Goal: Navigation & Orientation: Understand site structure

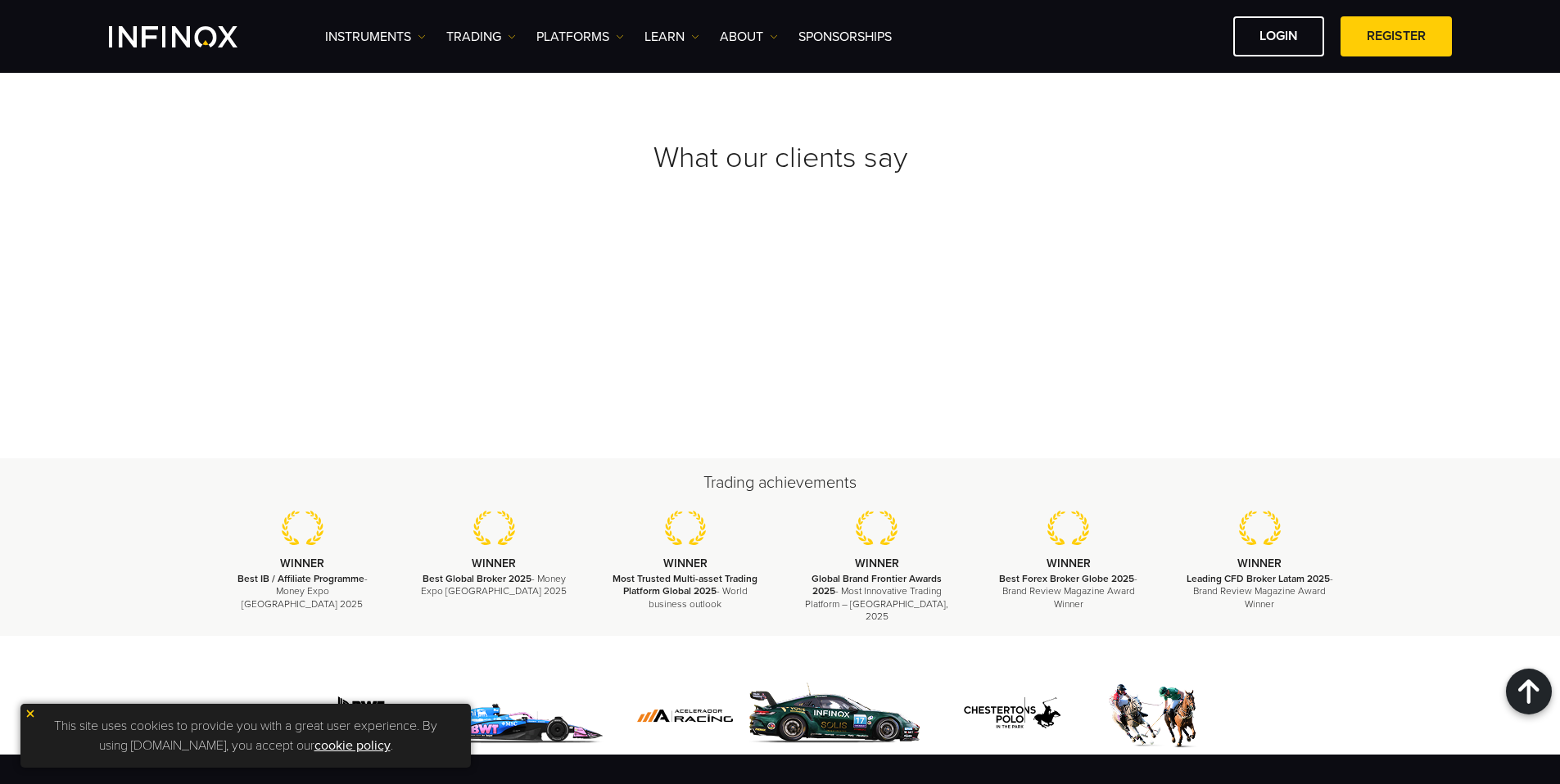
scroll to position [5891, 0]
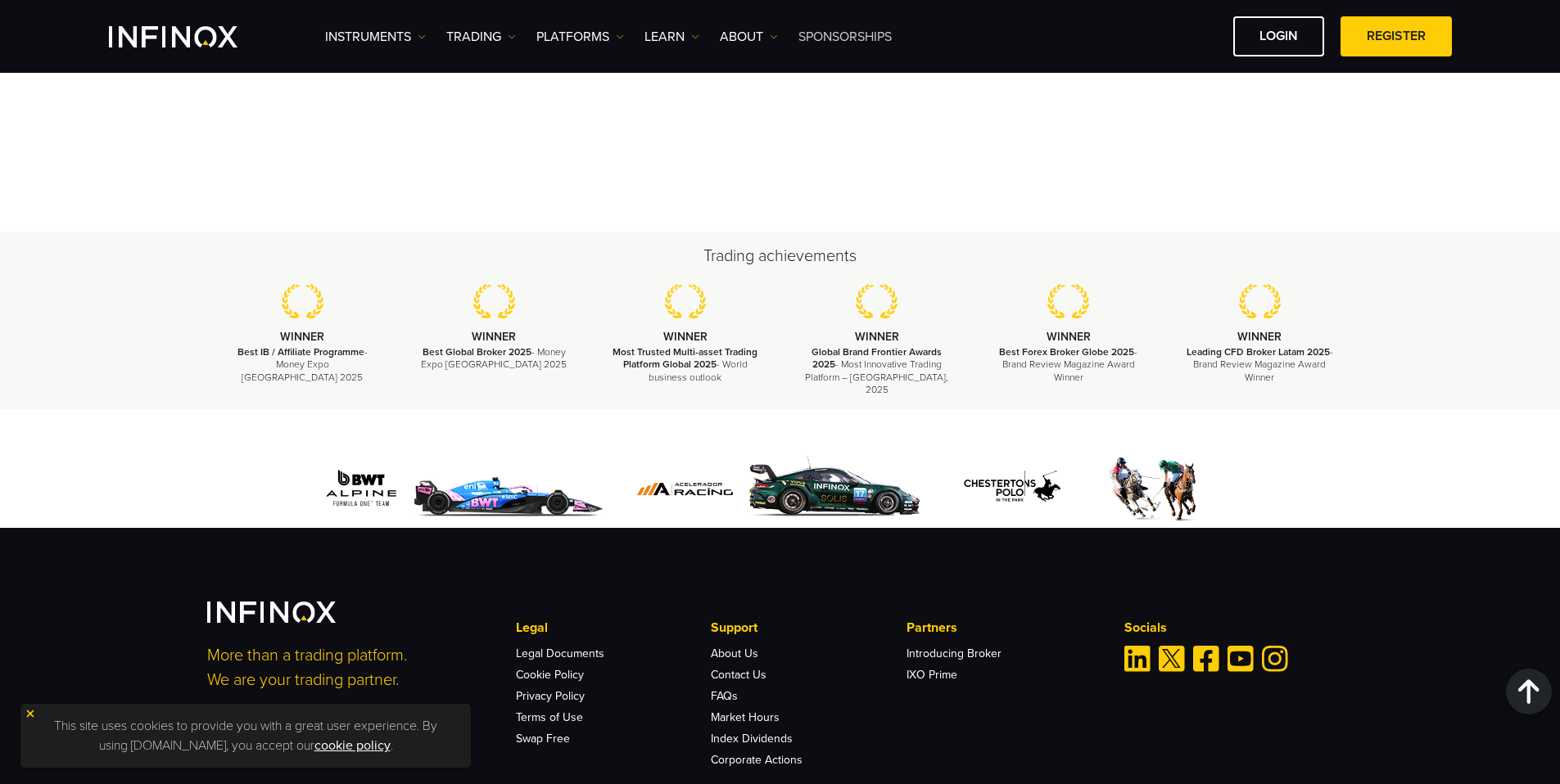
click at [836, 29] on link "SPONSORSHIPS" at bounding box center [845, 37] width 94 height 19
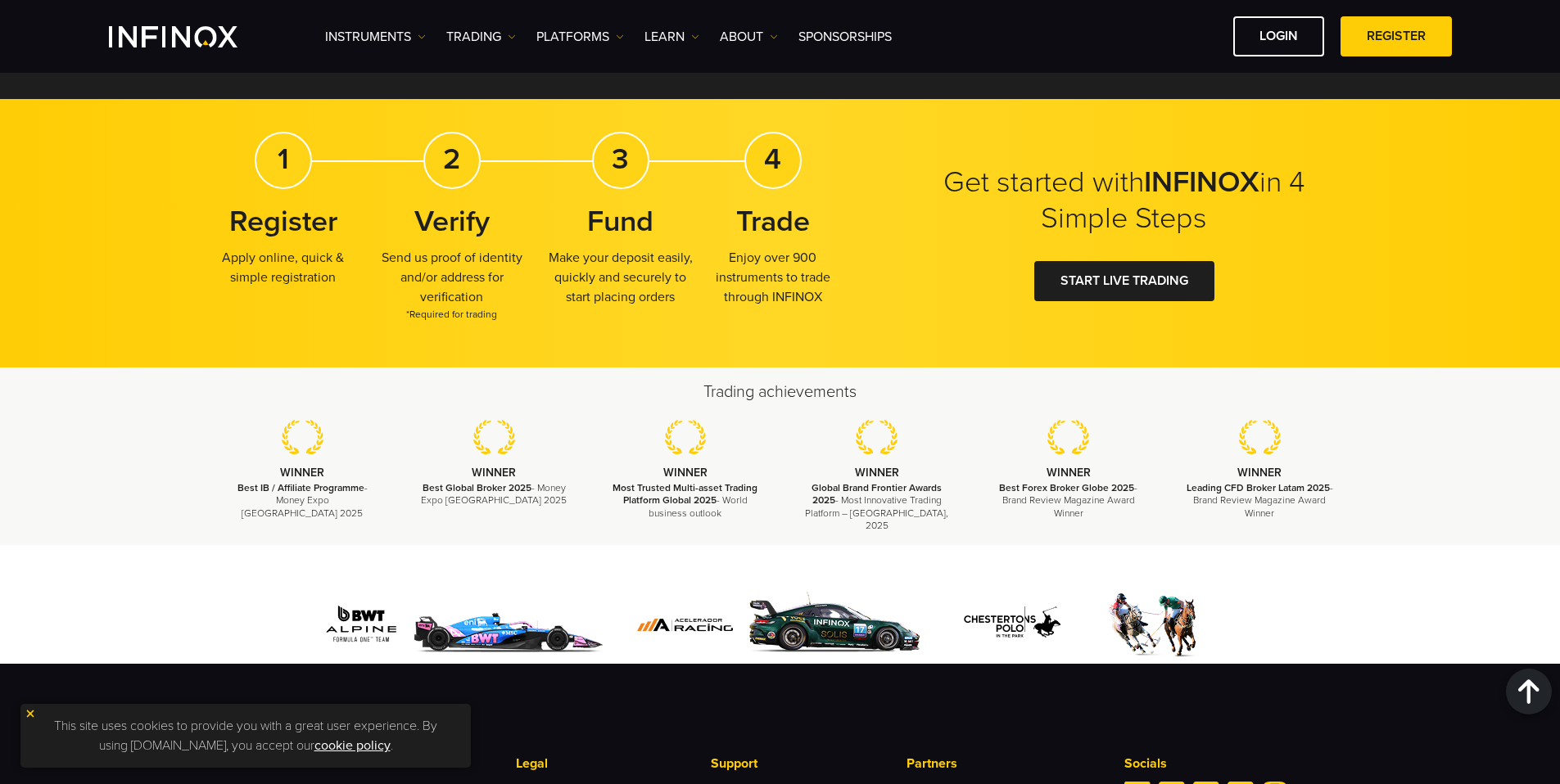
scroll to position [2771, 0]
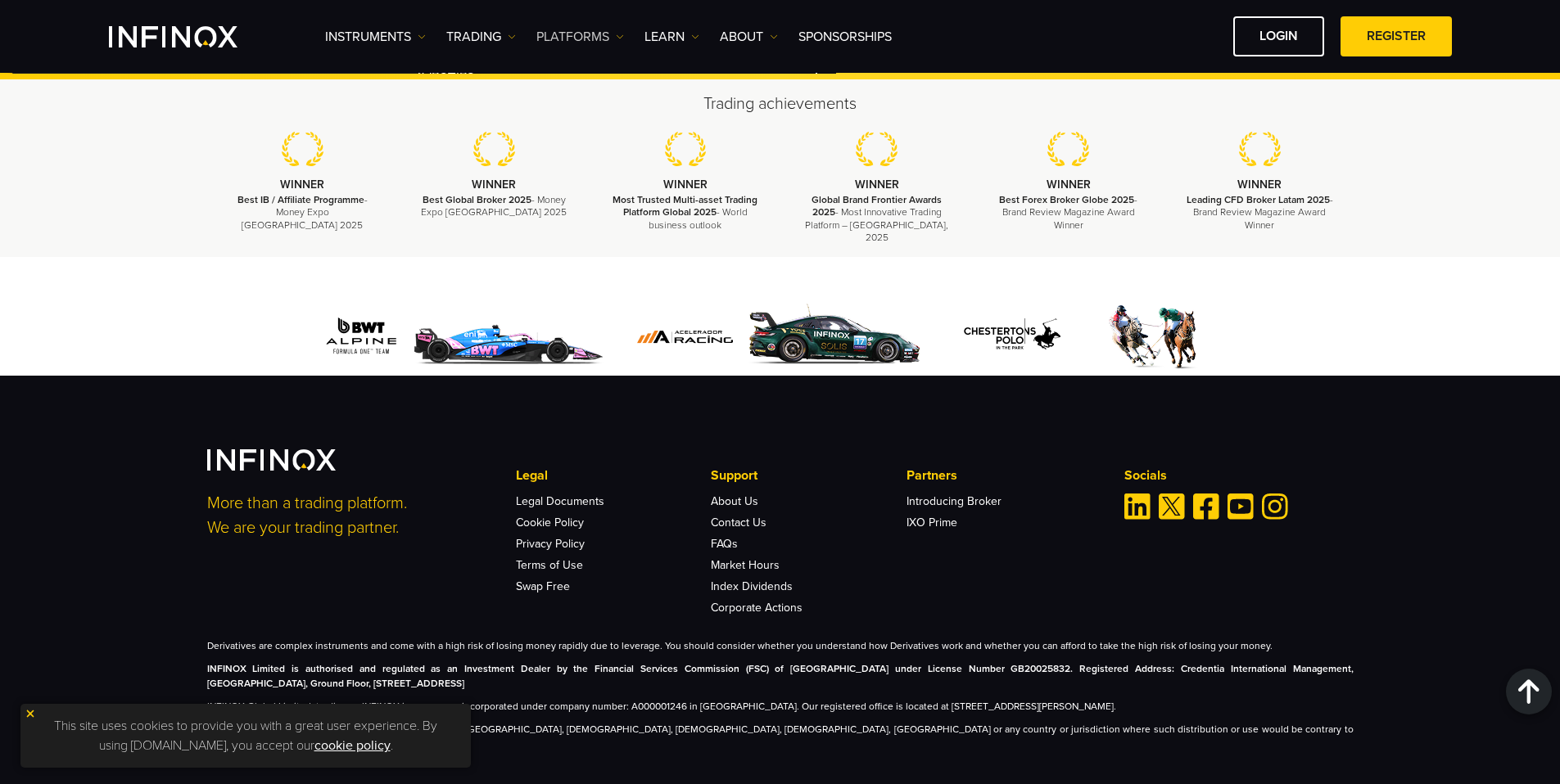
click at [579, 39] on link "PLATFORMS" at bounding box center [580, 37] width 88 height 19
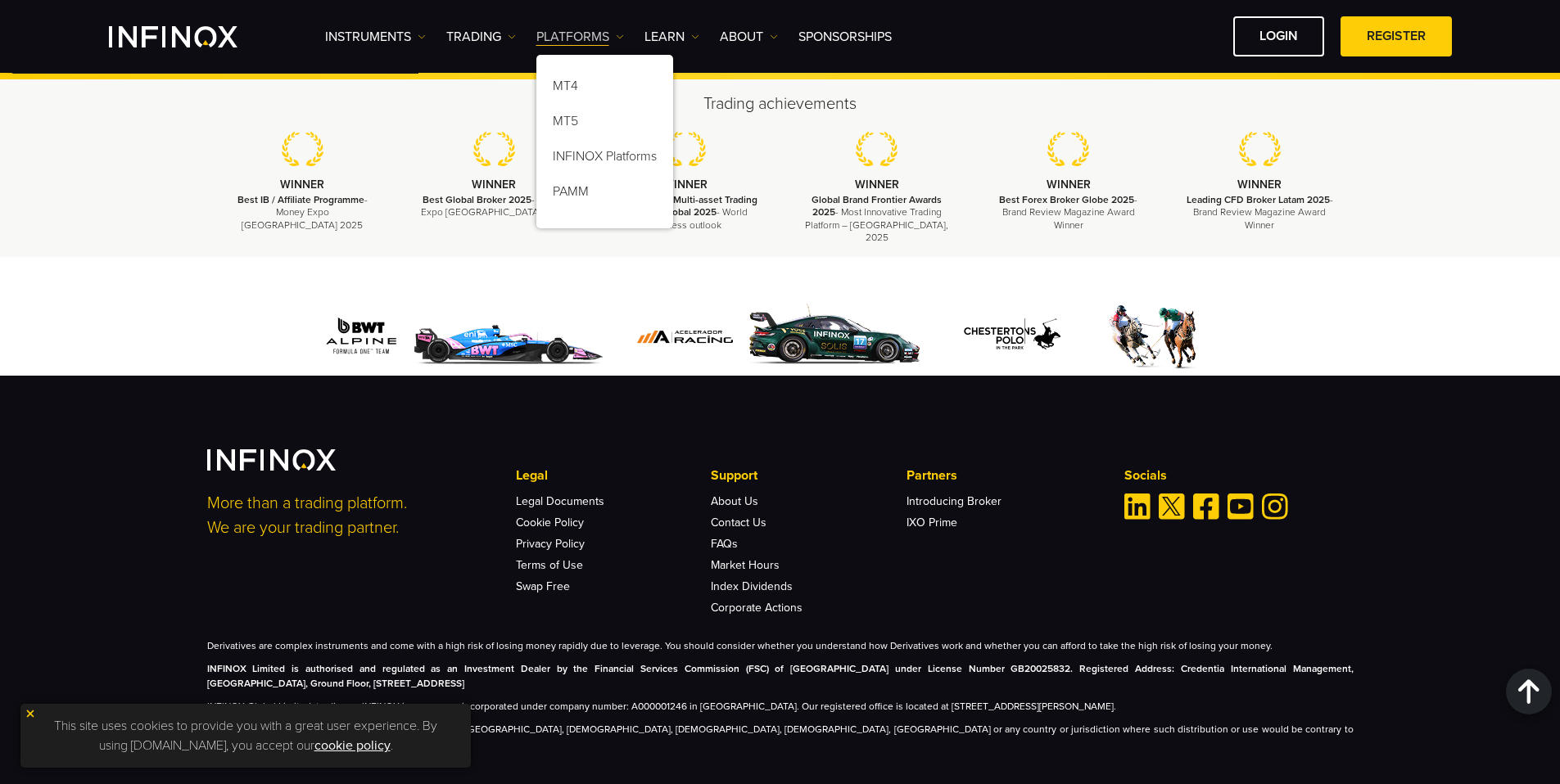
scroll to position [0, 0]
click at [471, 36] on link "TRADING" at bounding box center [481, 37] width 69 height 19
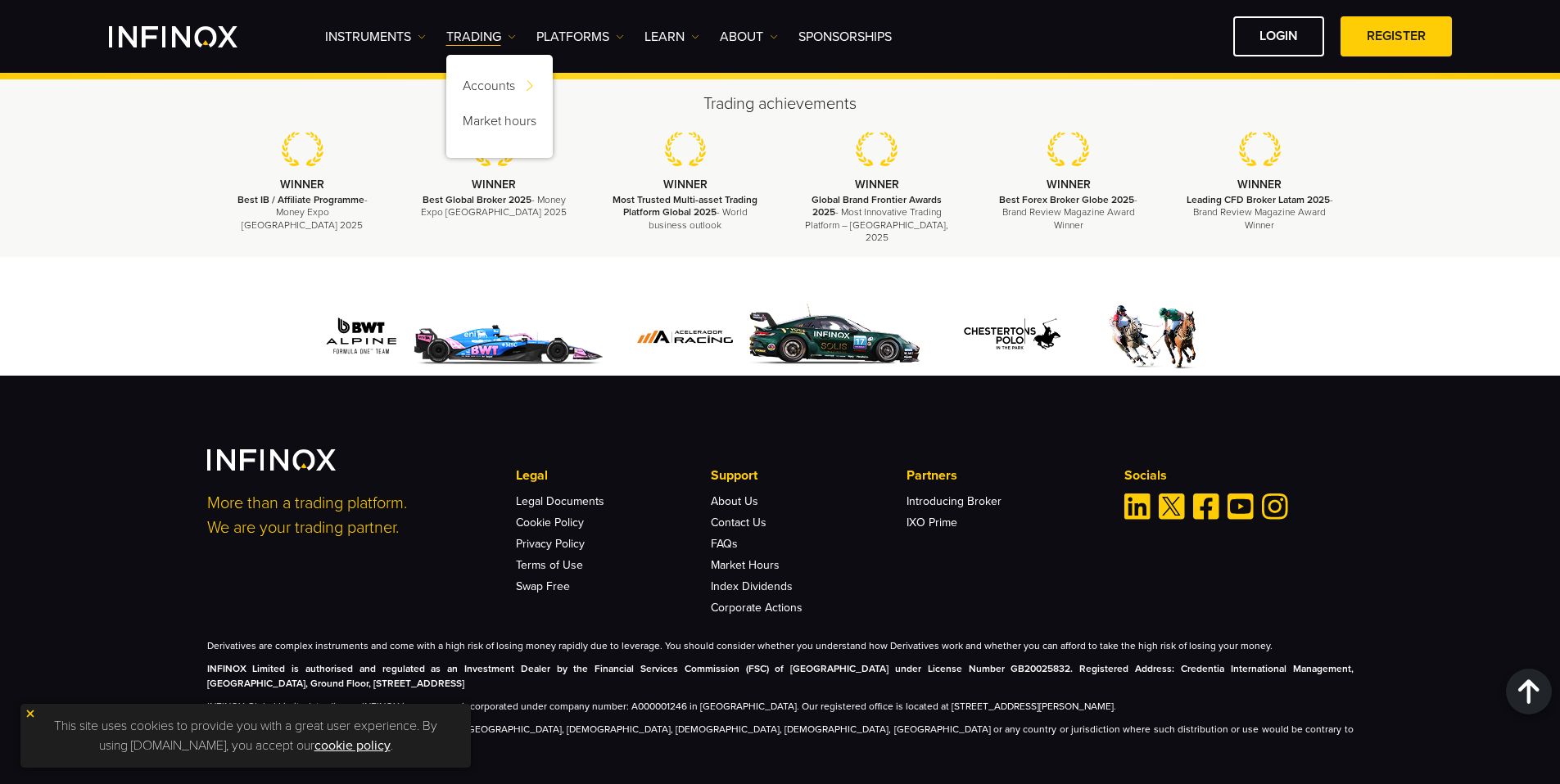
click at [394, 46] on div "Instruments Instruments Product Information TRADING Accounts" at bounding box center [889, 37] width 1127 height 41
click at [398, 36] on link "Instruments" at bounding box center [375, 37] width 100 height 19
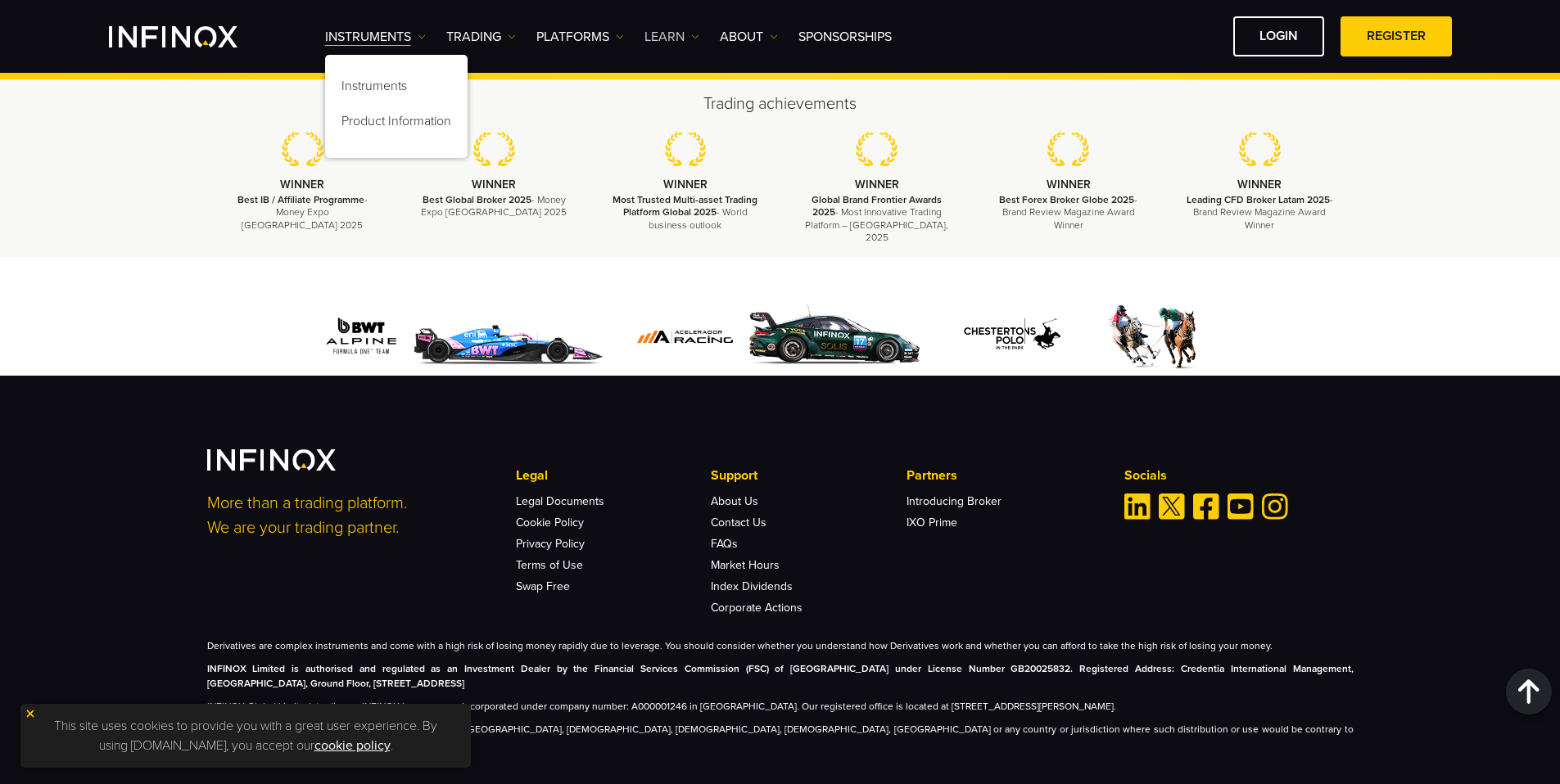
click at [653, 37] on link "Learn" at bounding box center [671, 37] width 55 height 19
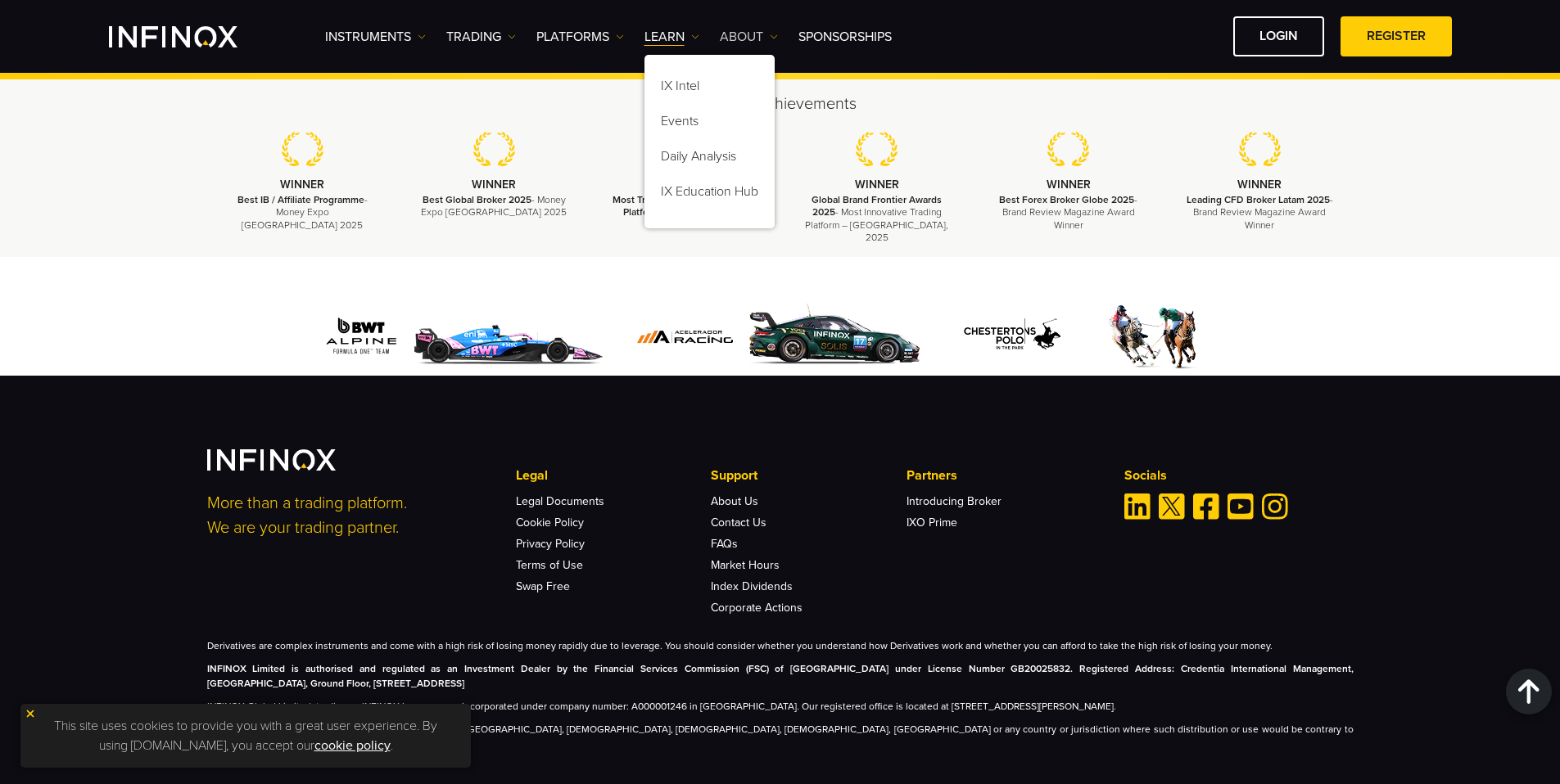
click at [764, 36] on link "ABOUT" at bounding box center [749, 37] width 58 height 19
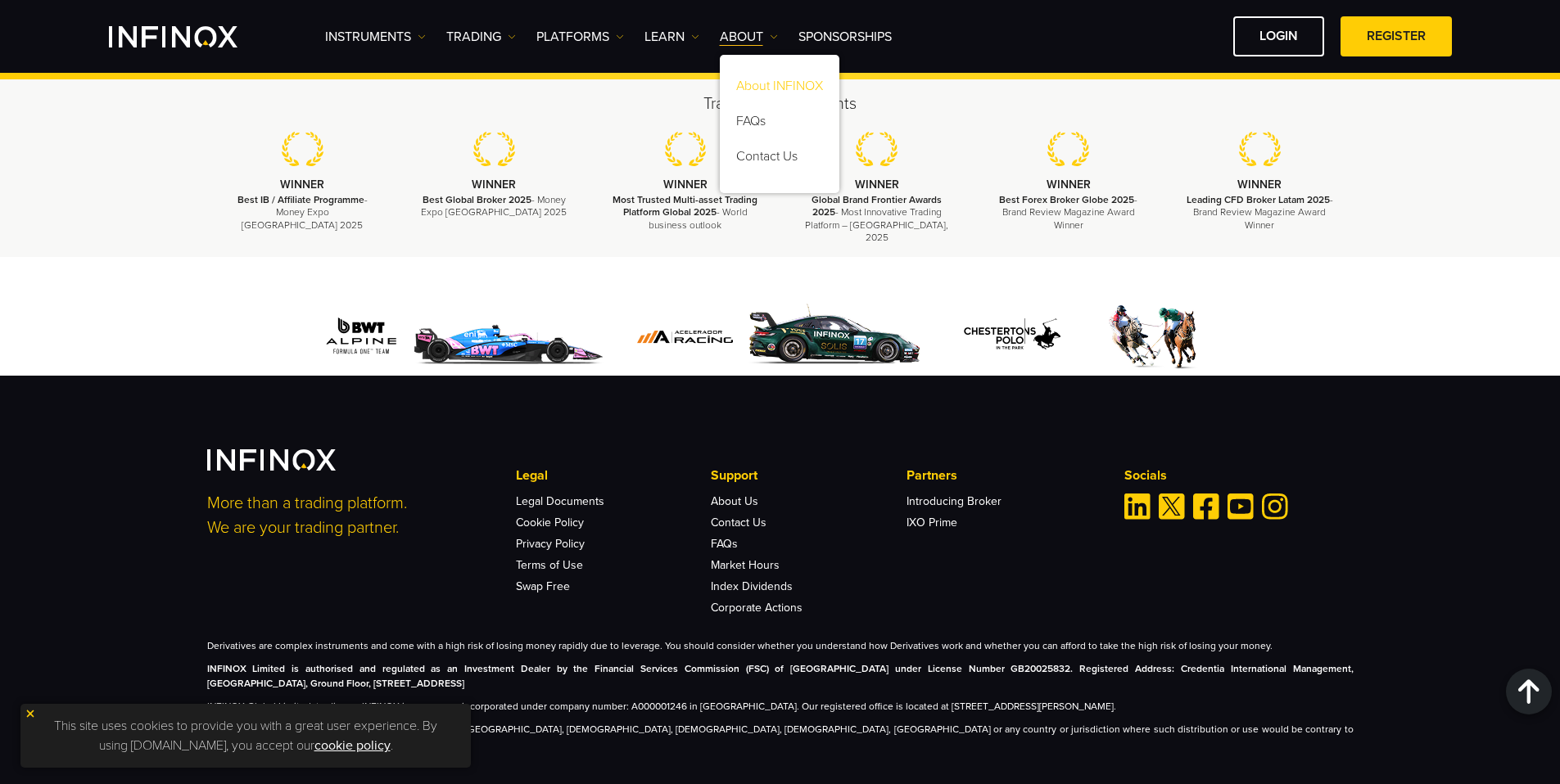
click at [765, 90] on link "About INFINOX" at bounding box center [780, 89] width 120 height 36
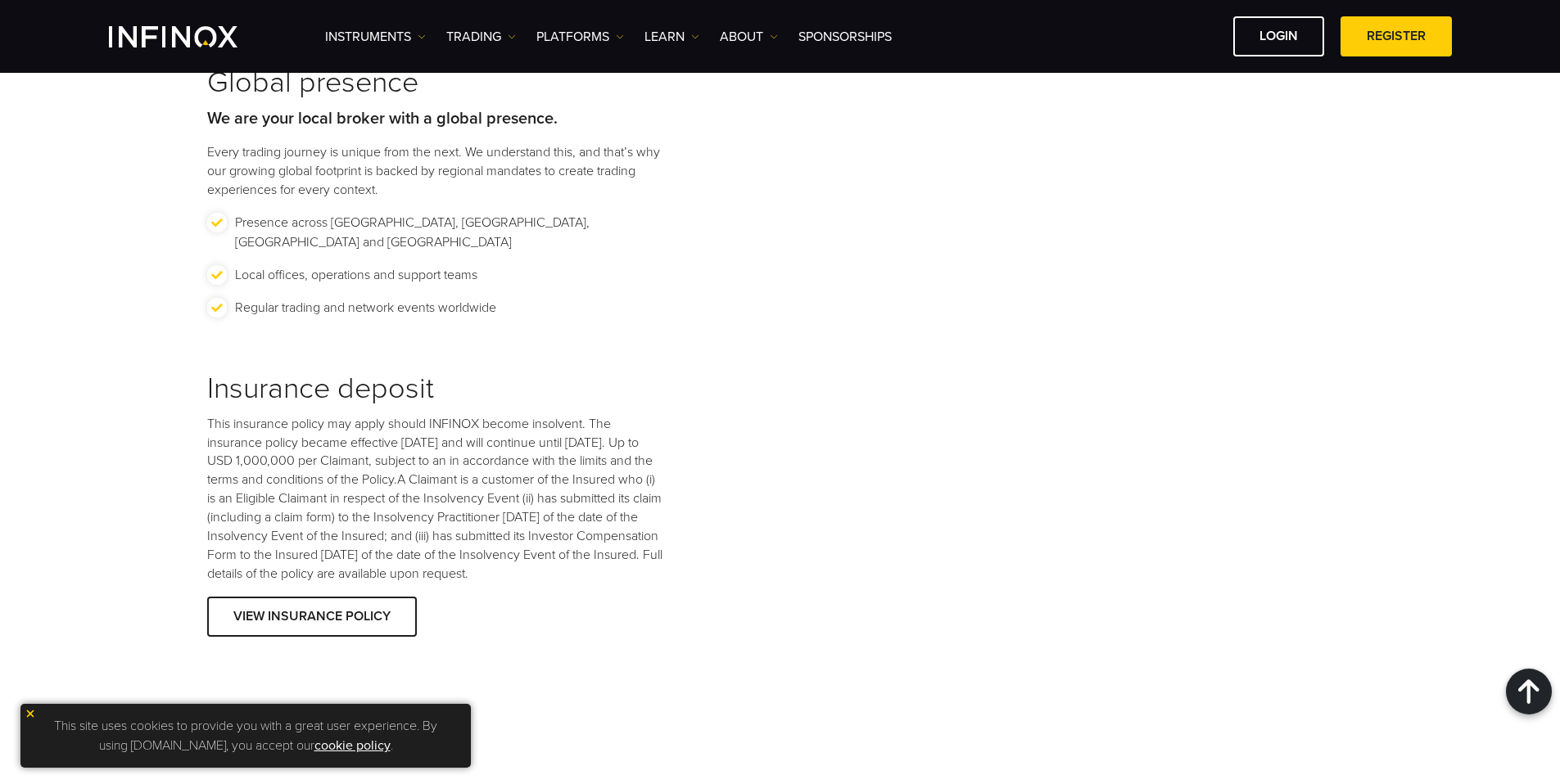
scroll to position [2323, 0]
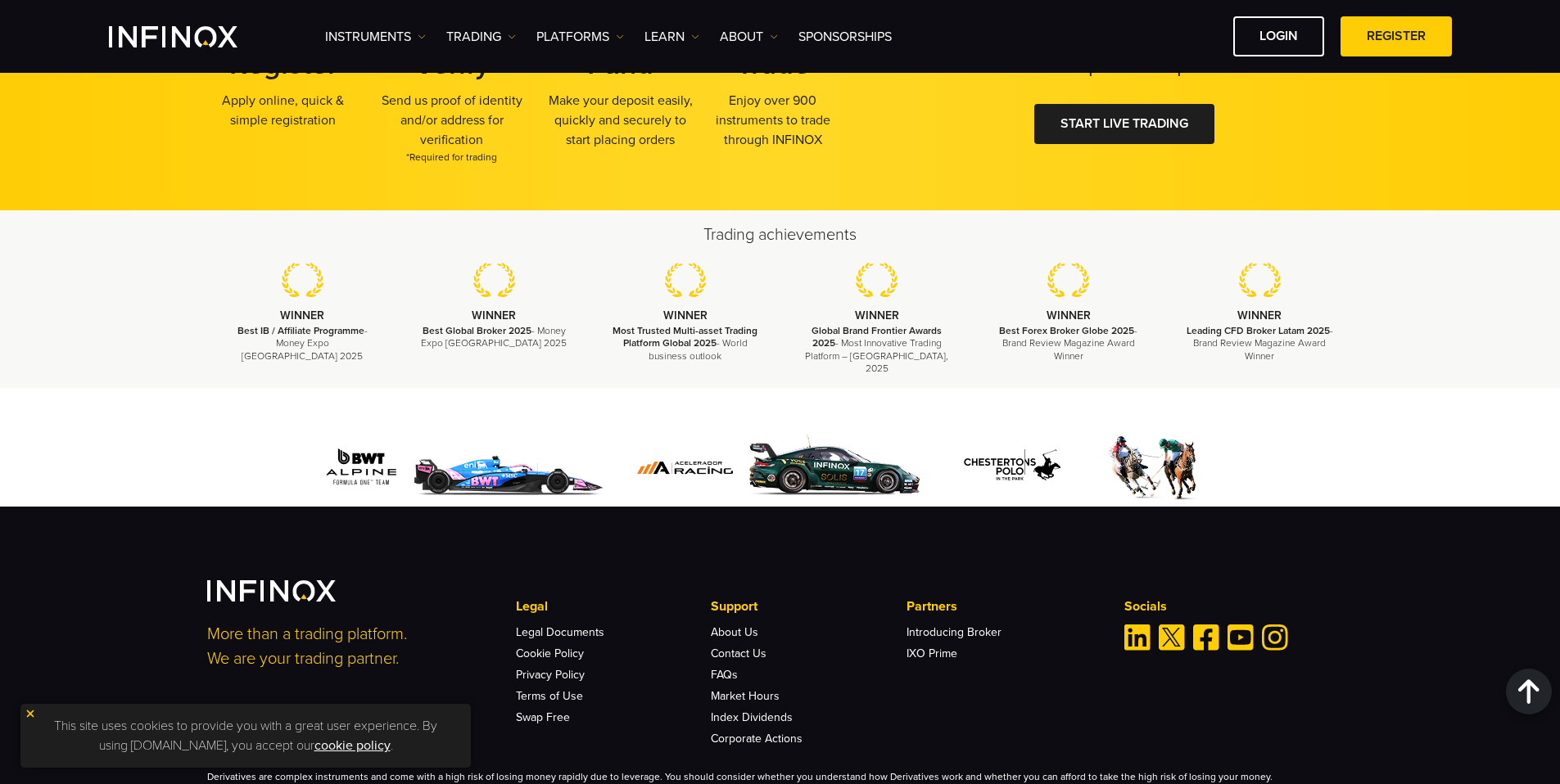
scroll to position [2771, 0]
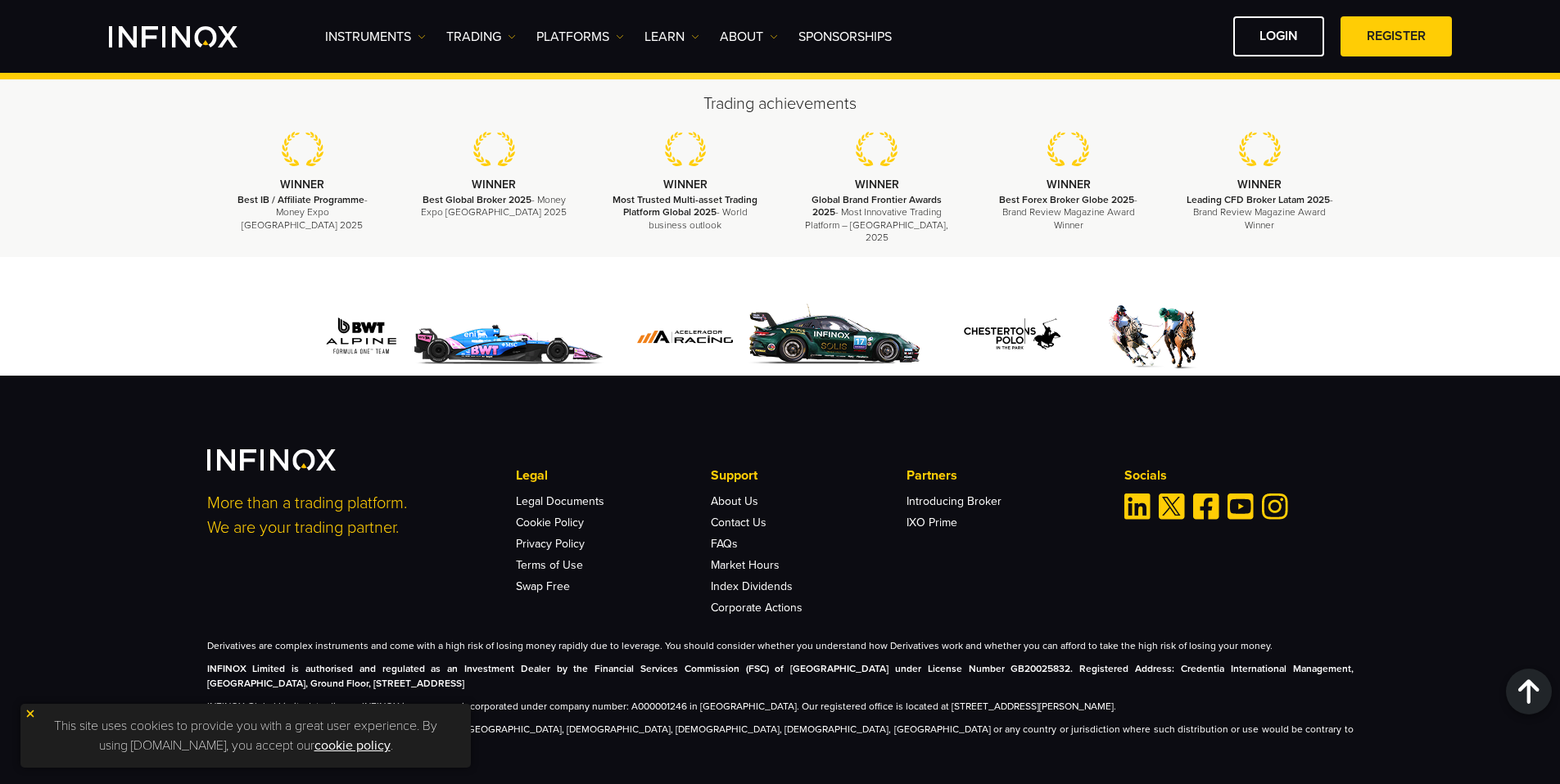
click at [30, 713] on img at bounding box center [30, 714] width 12 height 12
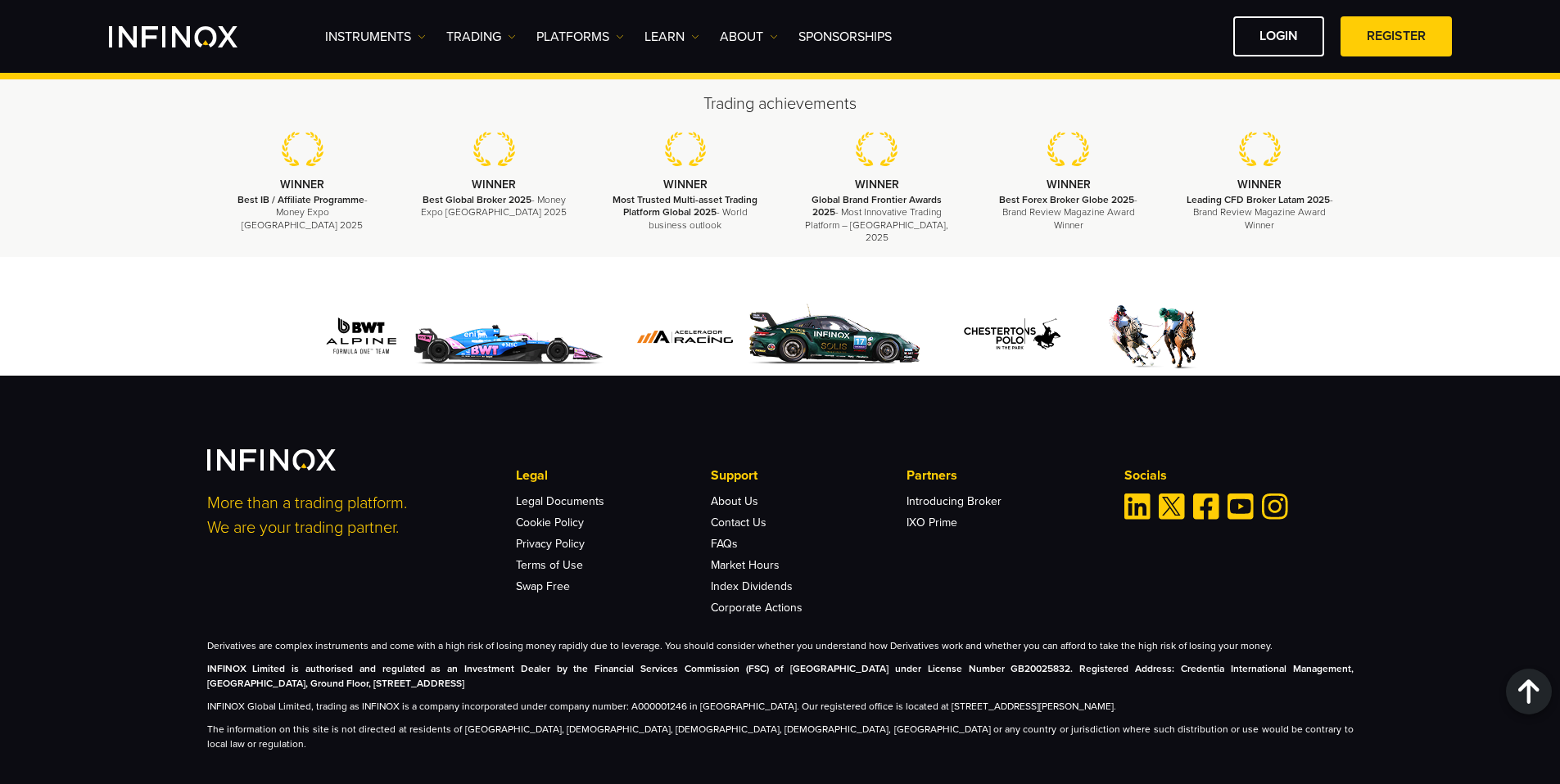
scroll to position [0, 0]
click at [632, 574] on li "Swap Free" at bounding box center [614, 582] width 195 height 21
click at [727, 495] on link "About Us" at bounding box center [734, 501] width 47 height 14
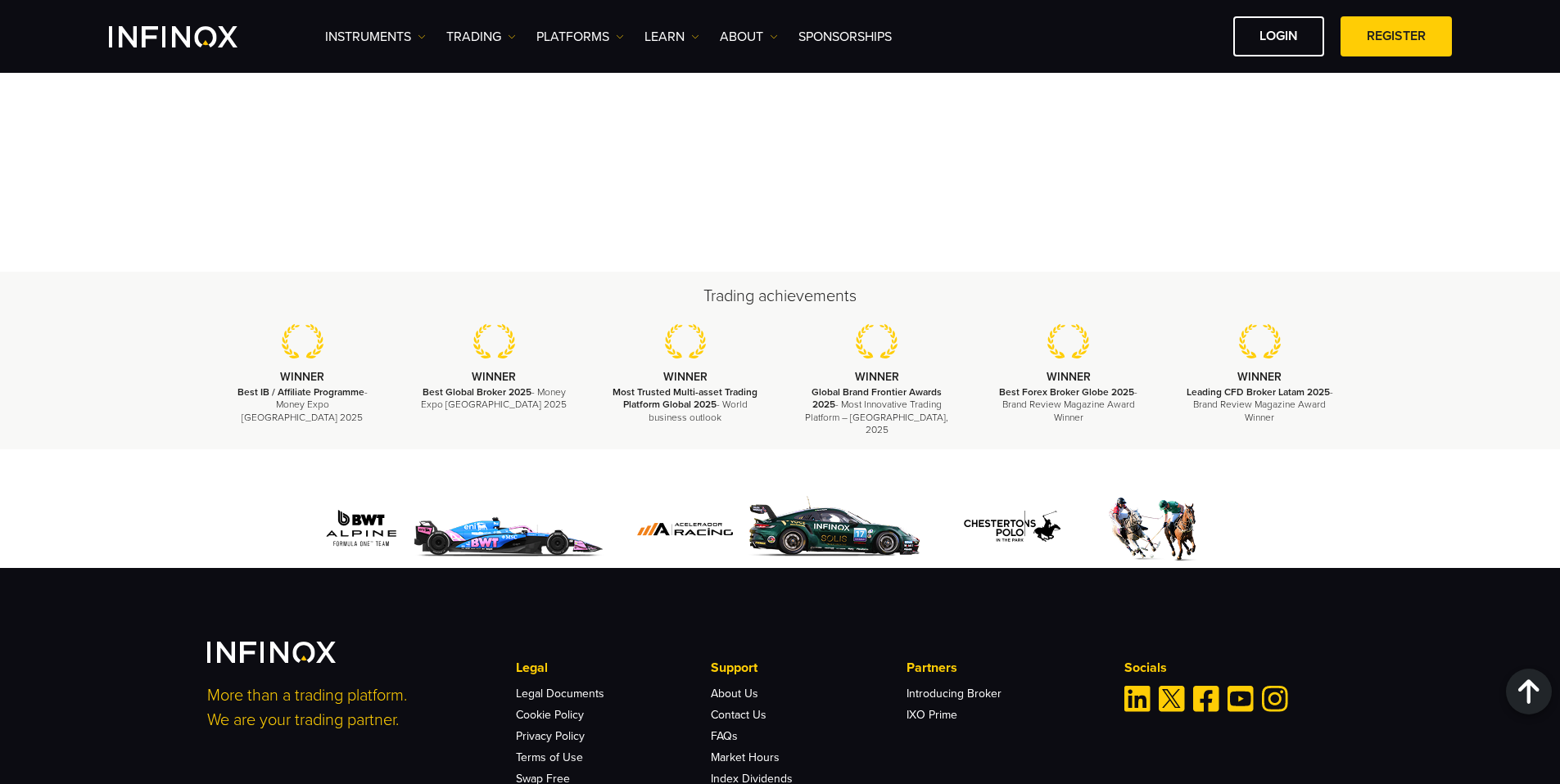
scroll to position [5891, 0]
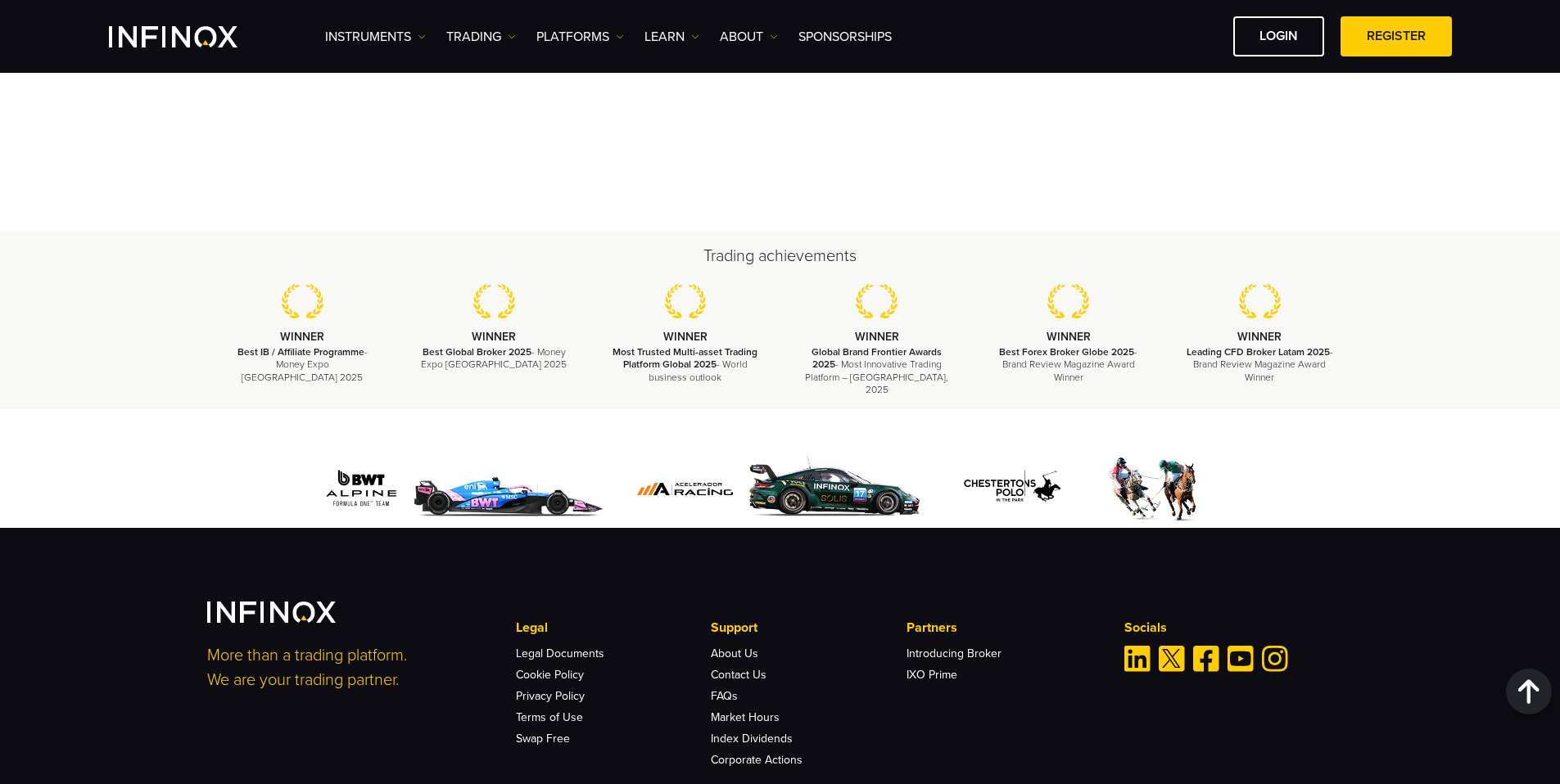
click at [199, 32] on img "INFINOX Logo" at bounding box center [173, 37] width 128 height 21
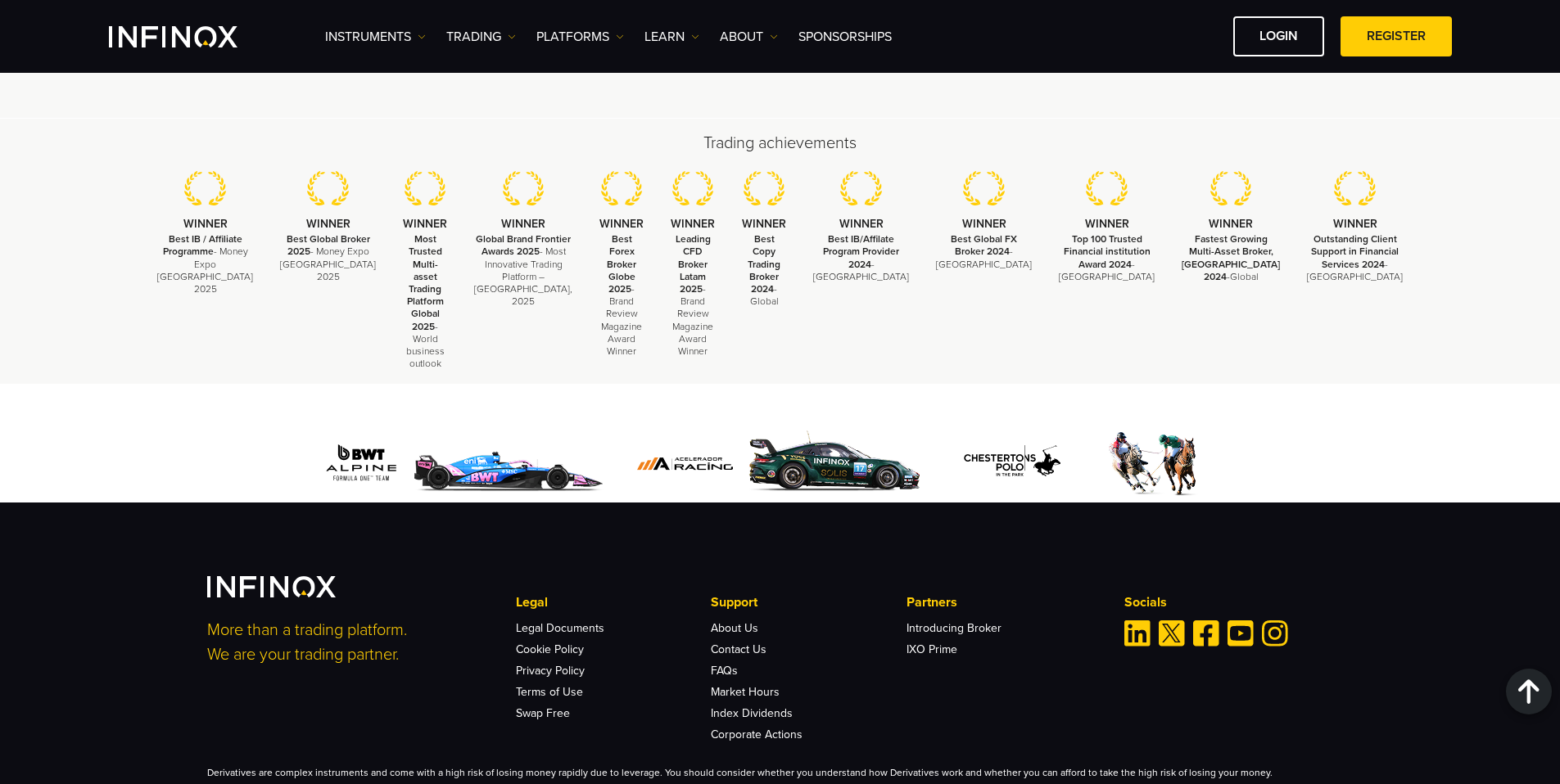
scroll to position [4992, 0]
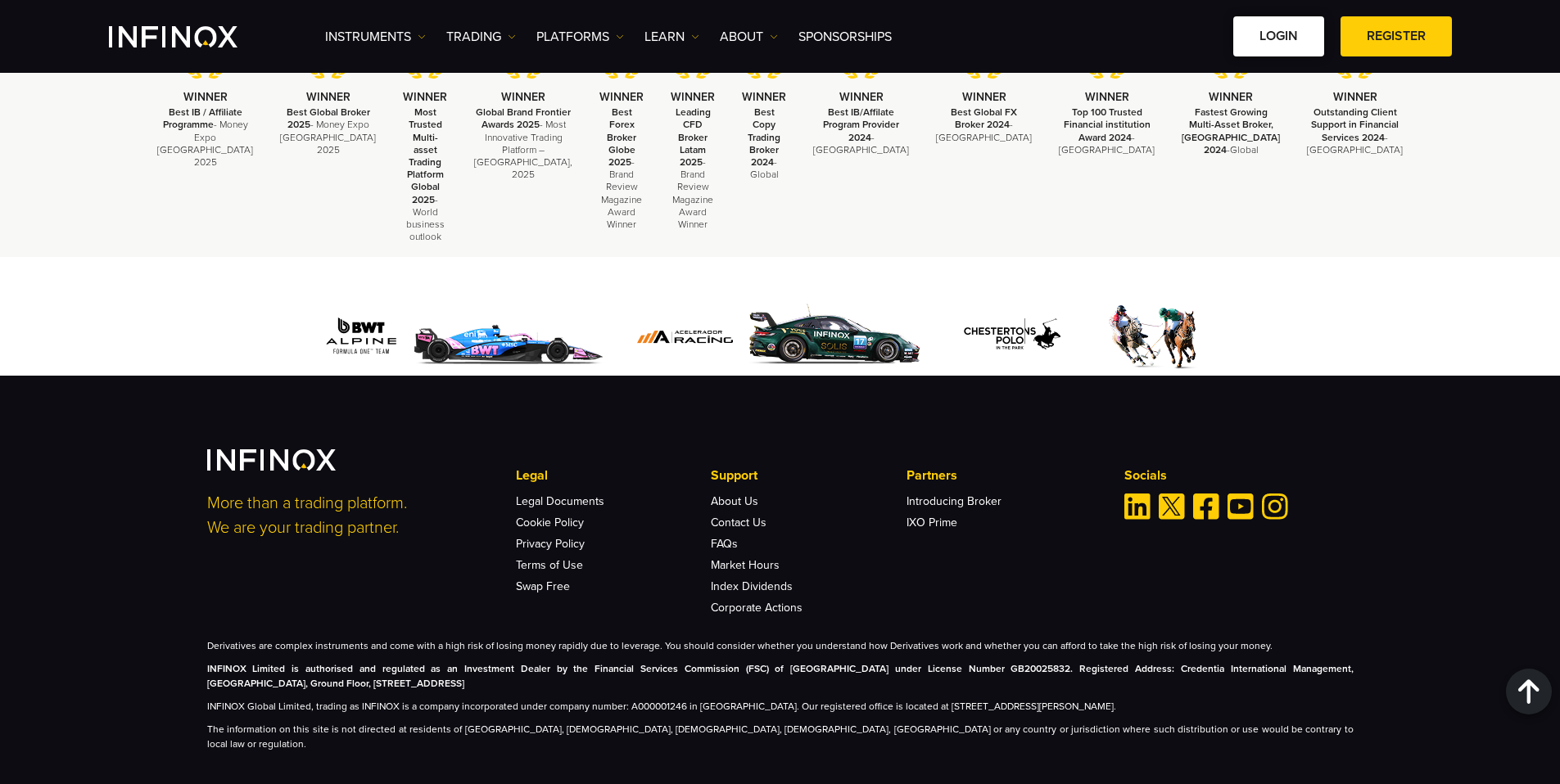
click at [1263, 41] on link "LOGIN" at bounding box center [1278, 37] width 91 height 41
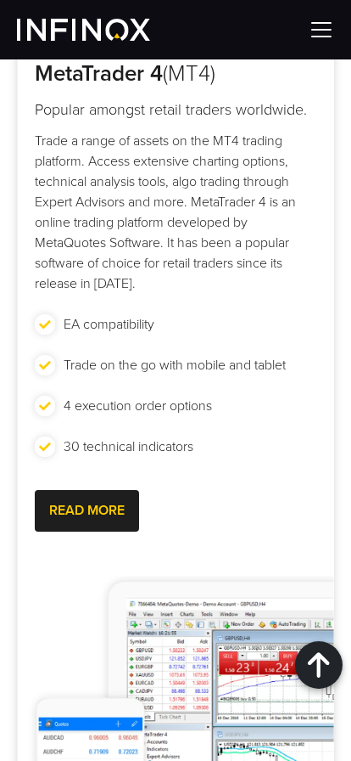
scroll to position [0, 0]
